Goal: Communication & Community: Answer question/provide support

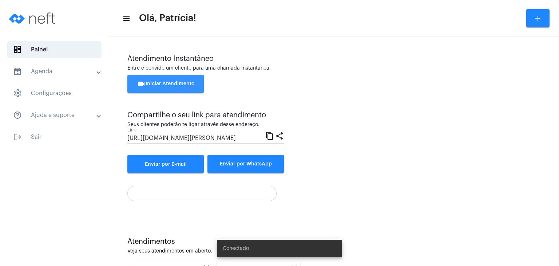
click at [172, 86] on span "videocam Iniciar Atendimento" at bounding box center [166, 83] width 58 height 5
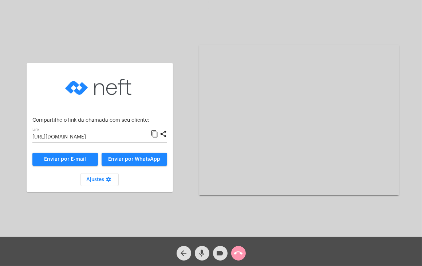
click at [115, 137] on input "[URL][DOMAIN_NAME]" at bounding box center [91, 137] width 118 height 6
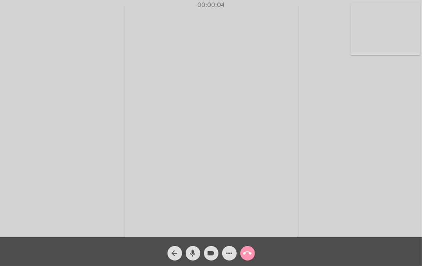
click at [379, 41] on video at bounding box center [386, 29] width 70 height 52
click at [293, 103] on video at bounding box center [261, 120] width 260 height 195
click at [249, 252] on mat-icon "call_end" at bounding box center [247, 253] width 9 height 9
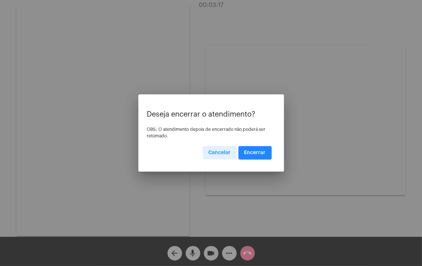
click at [262, 151] on span "Encerrar" at bounding box center [254, 152] width 21 height 5
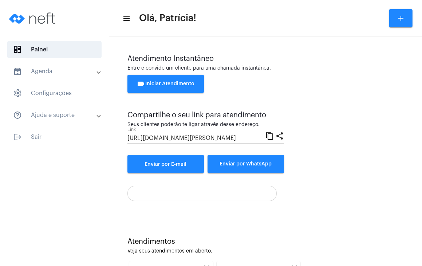
click at [170, 82] on span "videocam Iniciar Atendimento" at bounding box center [166, 83] width 58 height 5
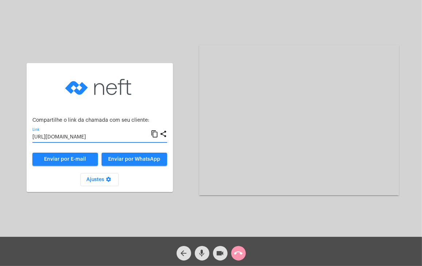
click at [109, 138] on input "[URL][DOMAIN_NAME]" at bounding box center [91, 137] width 118 height 6
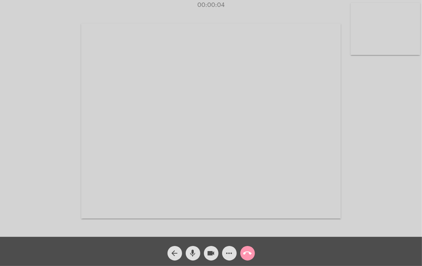
click at [390, 41] on video at bounding box center [386, 29] width 70 height 52
click at [322, 113] on video at bounding box center [261, 120] width 260 height 195
click at [224, 259] on div "more_horiz" at bounding box center [229, 251] width 18 height 18
click at [230, 253] on mat-icon "more_horiz" at bounding box center [229, 253] width 9 height 9
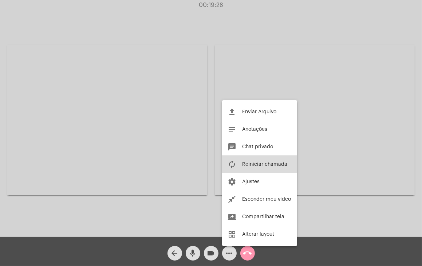
click at [253, 160] on button "autorenew Reiniciar chamada" at bounding box center [259, 163] width 75 height 17
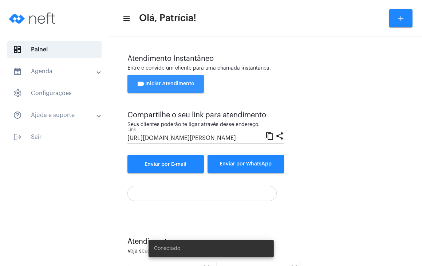
click at [186, 85] on span "videocam Iniciar Atendimento" at bounding box center [166, 83] width 58 height 5
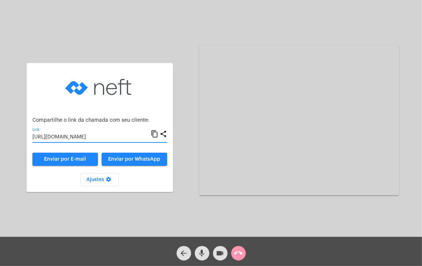
click at [132, 139] on input "[URL][DOMAIN_NAME]" at bounding box center [91, 137] width 118 height 6
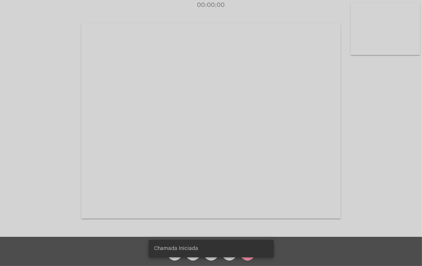
click at [370, 47] on video at bounding box center [386, 29] width 70 height 52
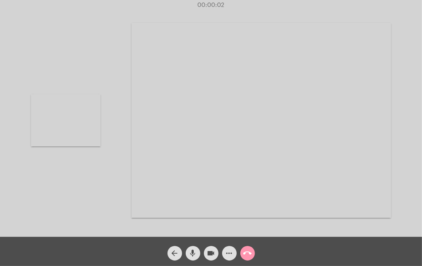
click at [261, 109] on video at bounding box center [261, 120] width 260 height 195
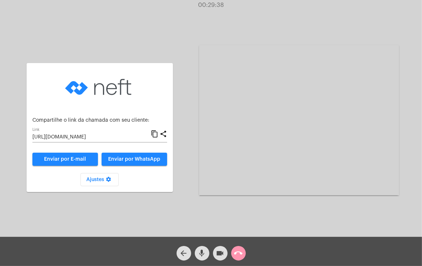
click at [248, 254] on div "arrow_back mic videocam call_end" at bounding box center [211, 251] width 422 height 29
click at [239, 251] on mat-icon "call_end" at bounding box center [238, 253] width 9 height 9
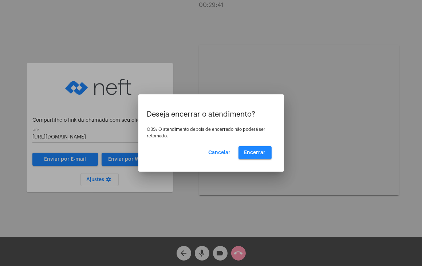
click at [255, 160] on mat-dialog-container "Deseja encerrar o atendimento? OBS: O atendimento depois de encerrado não poder…" at bounding box center [211, 132] width 146 height 77
click at [254, 154] on span "Encerrar" at bounding box center [254, 152] width 21 height 5
